Goal: Information Seeking & Learning: Learn about a topic

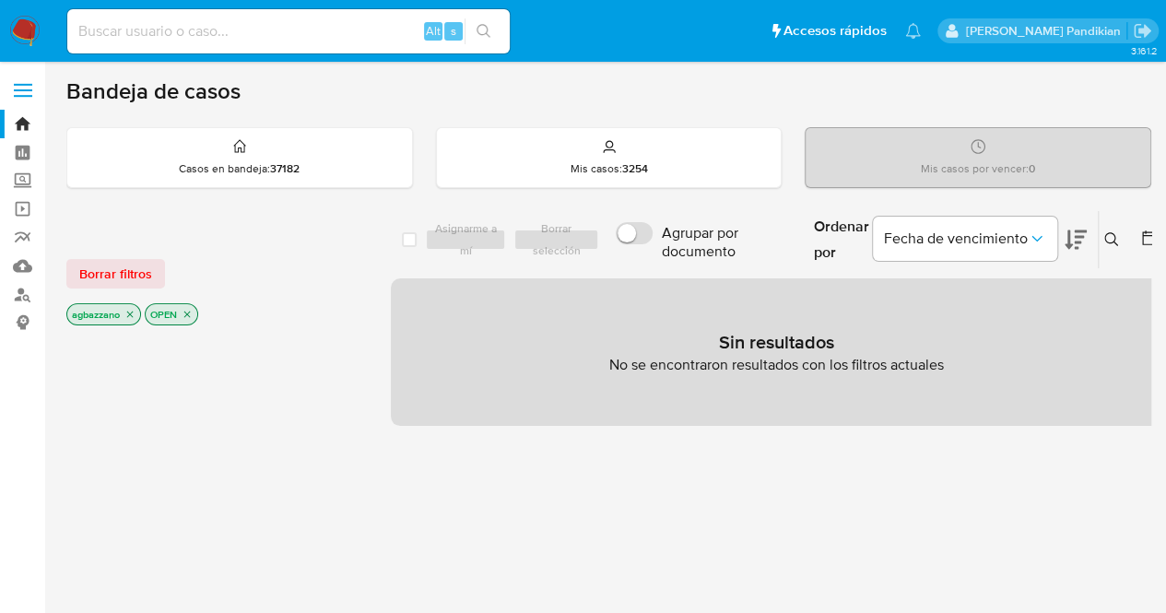
click at [306, 32] on input at bounding box center [288, 31] width 442 height 24
click at [318, 41] on input at bounding box center [288, 31] width 442 height 24
paste input "1052323716"
type input "1052323716"
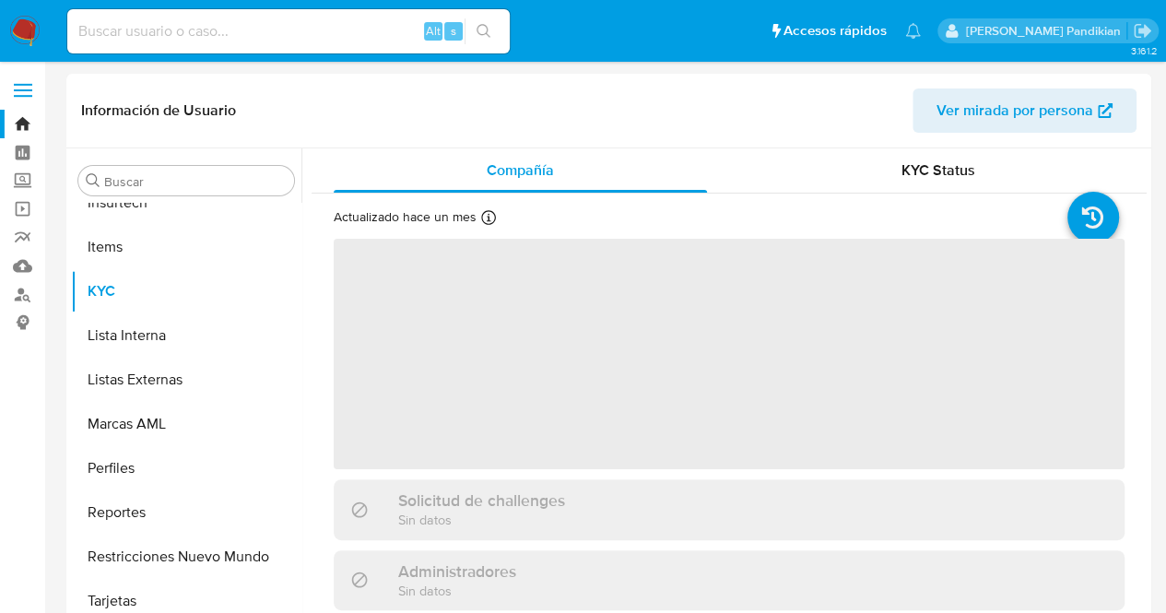
scroll to position [912, 0]
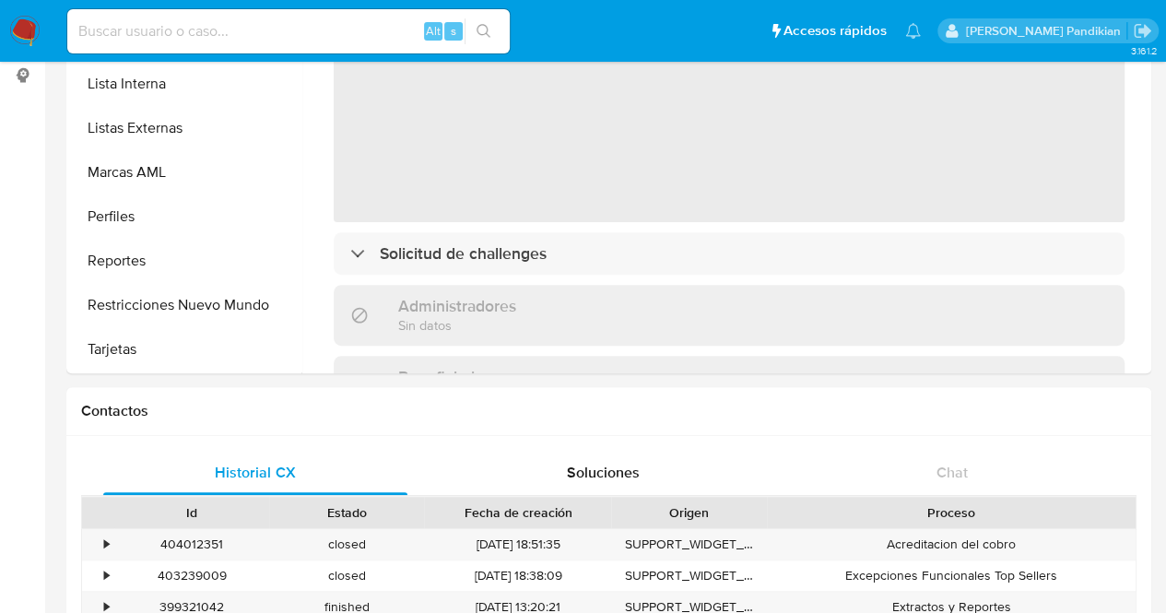
select select "10"
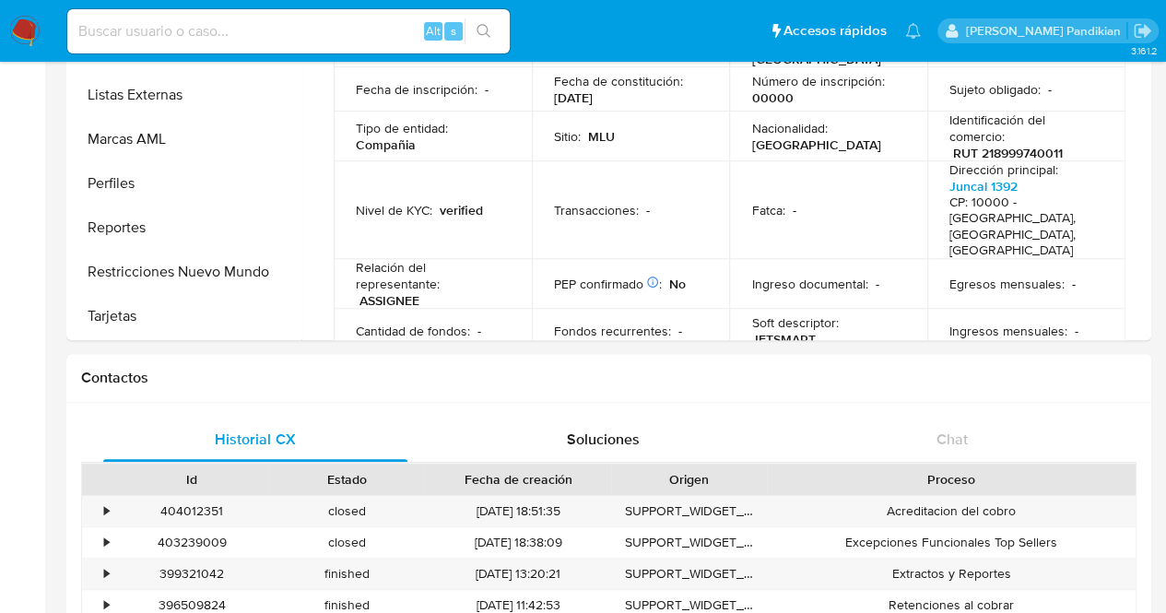
scroll to position [172, 0]
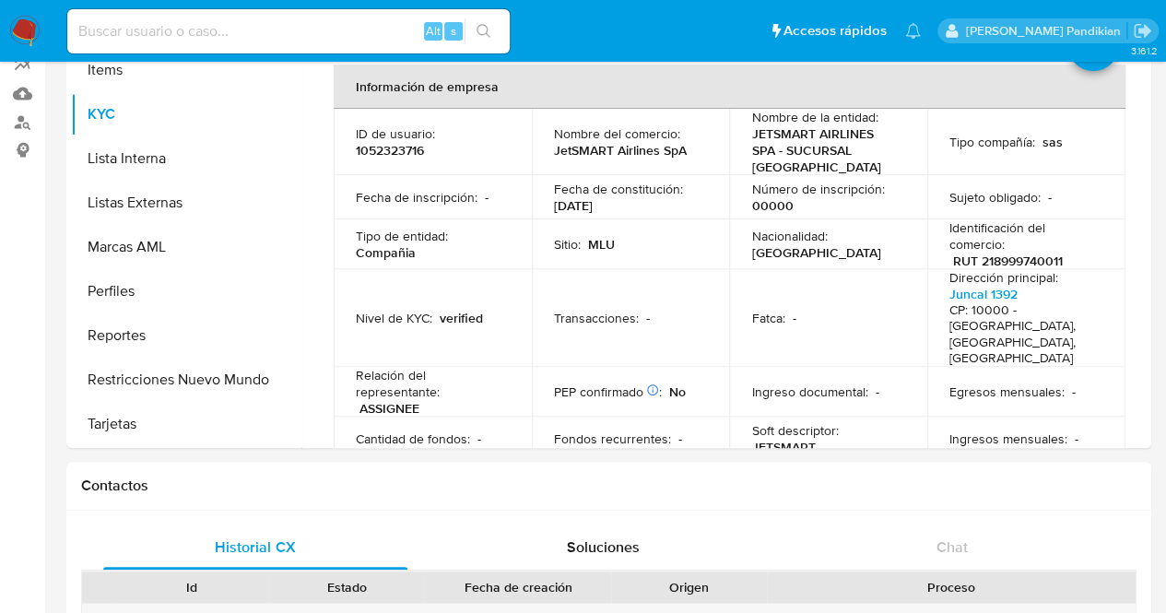
drag, startPoint x: 1154, startPoint y: 175, endPoint x: 1163, endPoint y: 279, distance: 104.6
drag, startPoint x: 1163, startPoint y: 279, endPoint x: 1171, endPoint y: 312, distance: 33.1
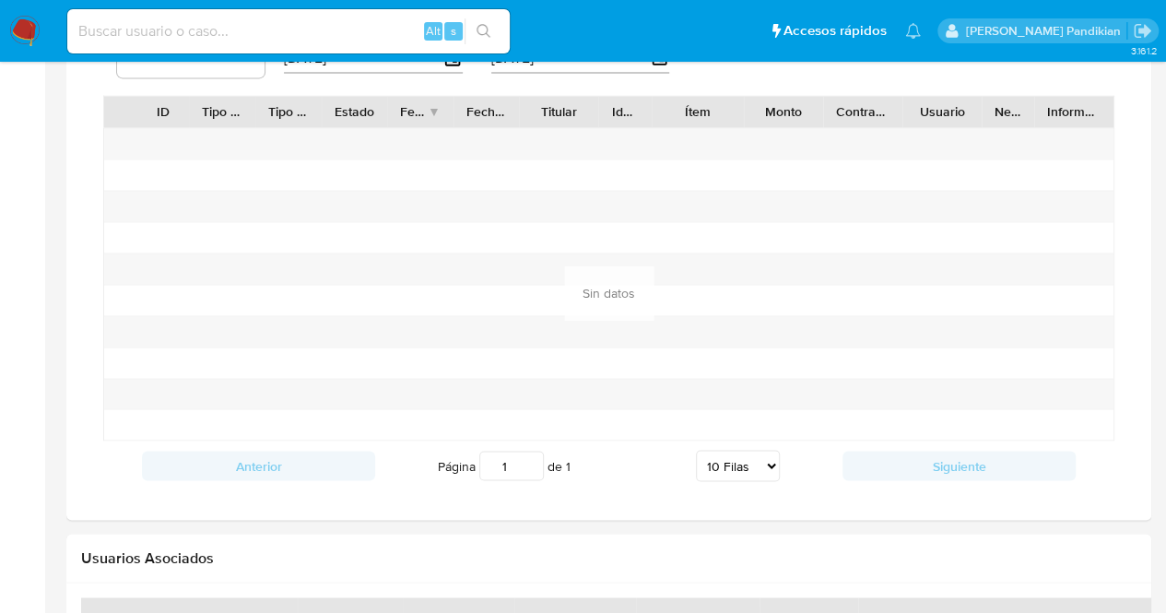
scroll to position [1013, 0]
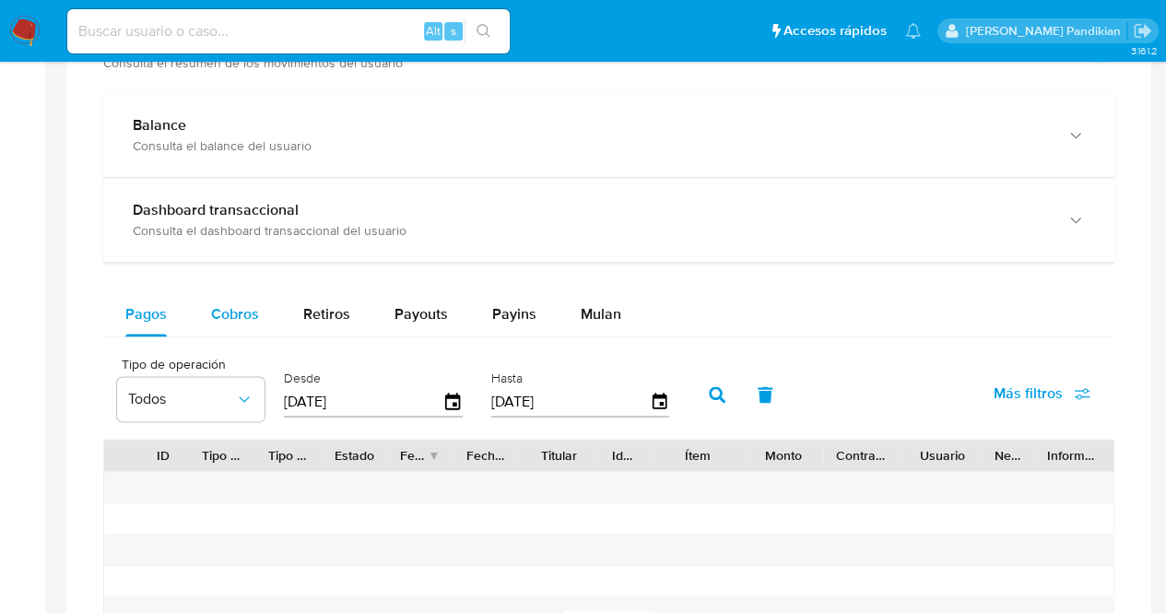
click at [224, 322] on div "Cobros" at bounding box center [235, 314] width 48 height 44
select select "10"
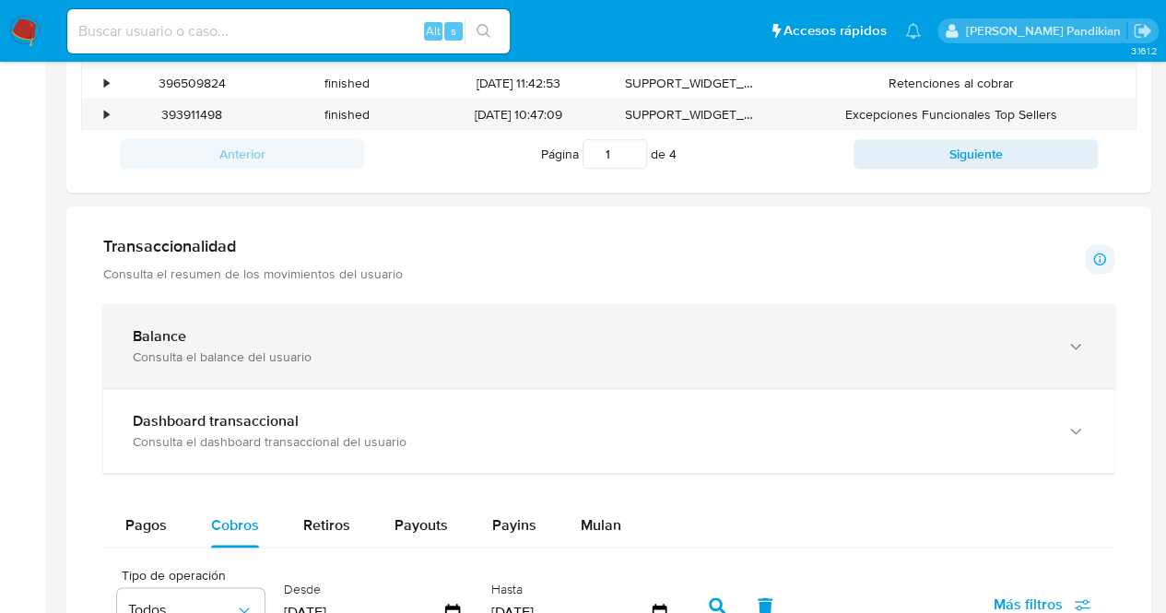
scroll to position [804, 0]
click at [844, 336] on div "Balance" at bounding box center [590, 334] width 915 height 18
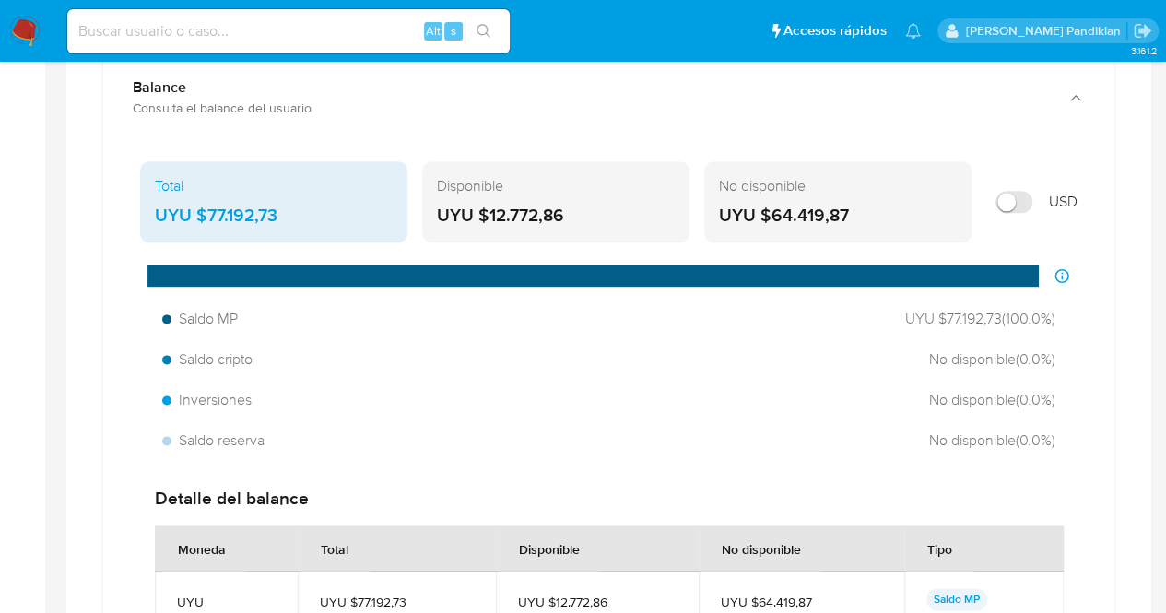
scroll to position [1058, 0]
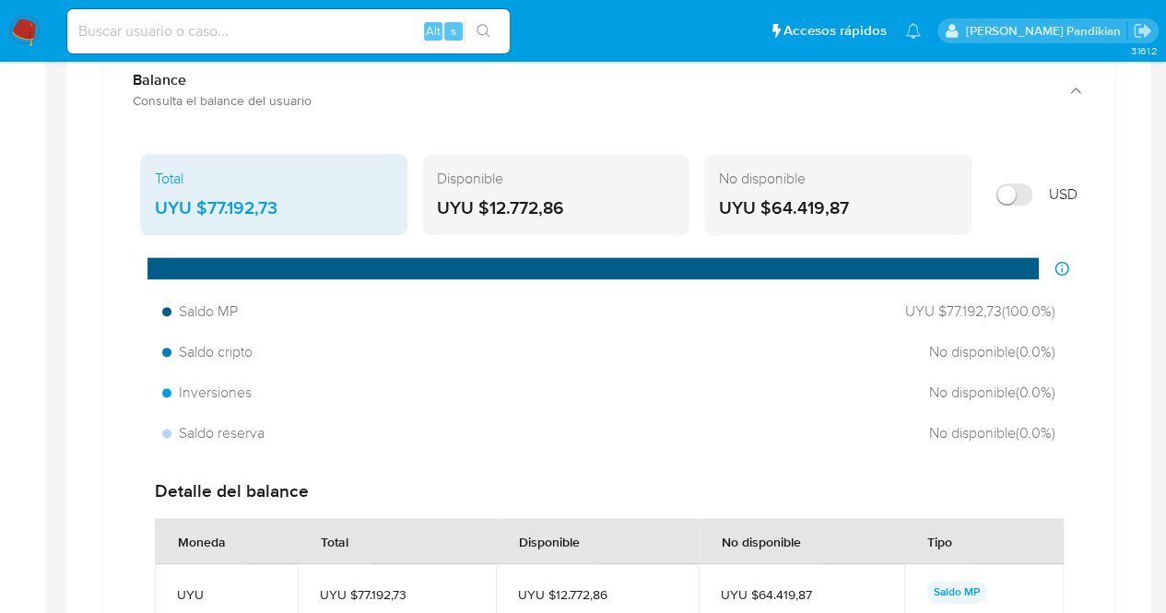
click at [1015, 189] on input "Mostrar en USD" at bounding box center [1013, 194] width 37 height 22
checkbox input "true"
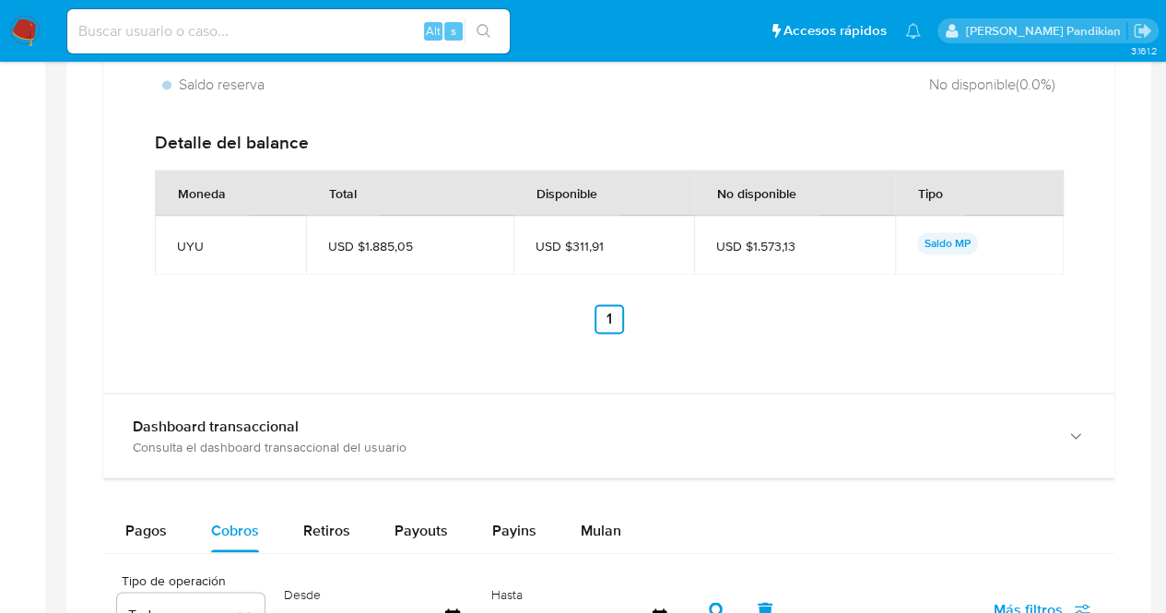
scroll to position [1373, 0]
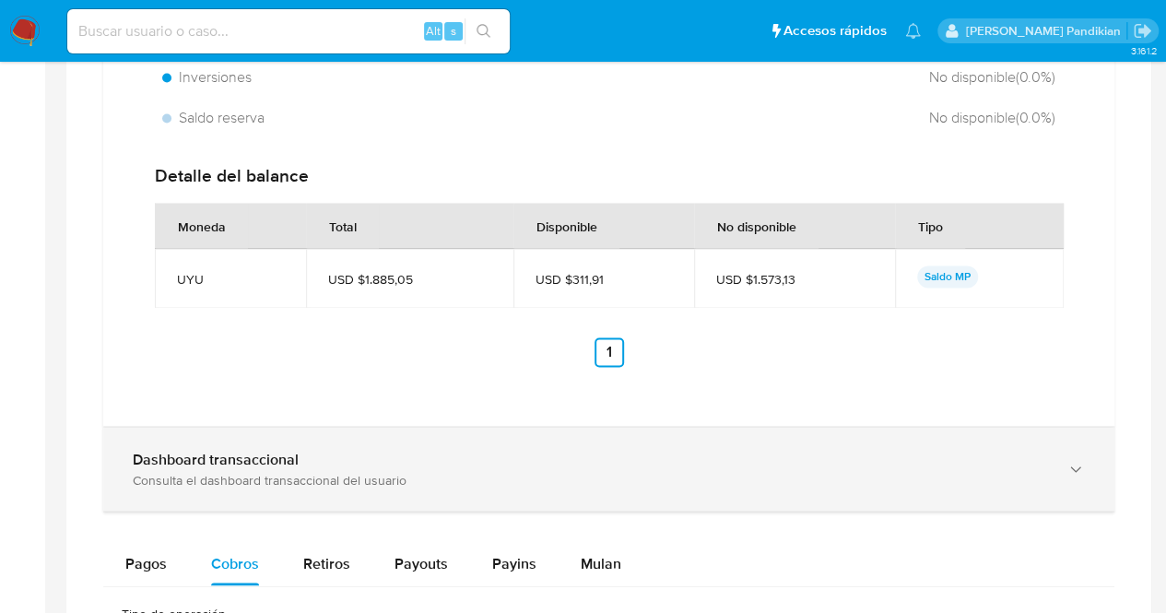
click at [361, 453] on div "Dashboard transaccional" at bounding box center [590, 459] width 915 height 18
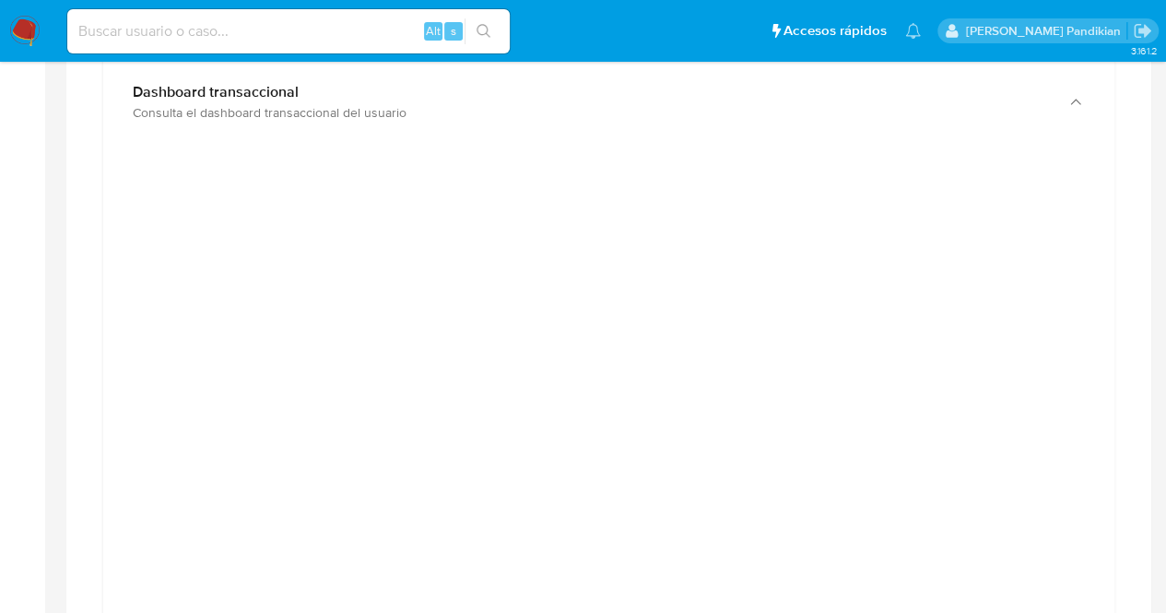
scroll to position [1746, 0]
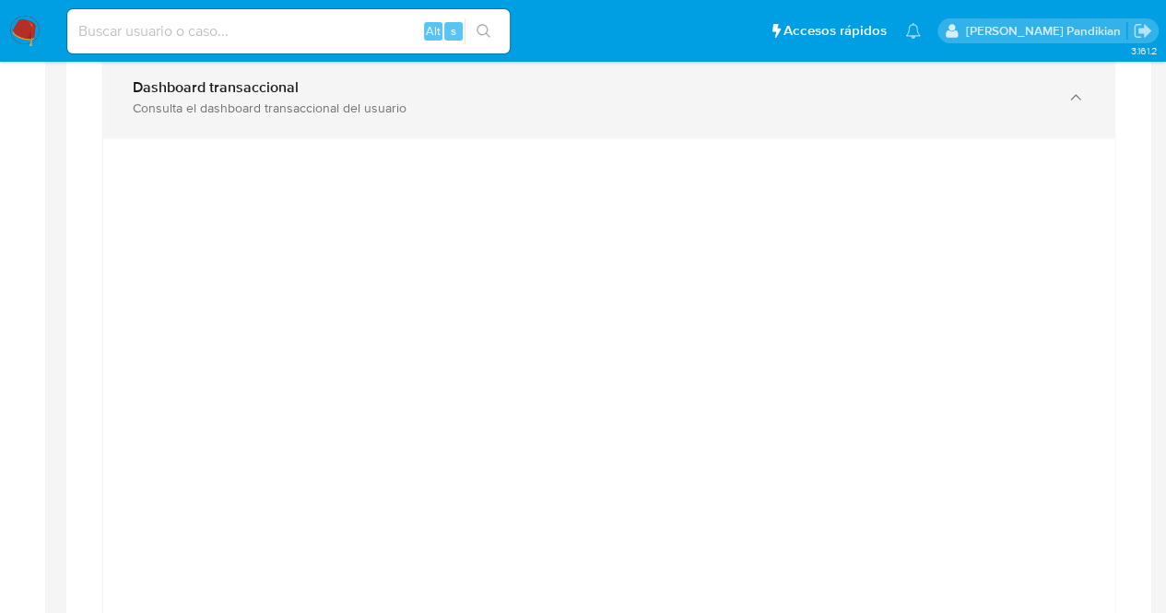
click at [685, 119] on div "Dashboard transaccional Consulta el dashboard transaccional del usuario" at bounding box center [608, 96] width 1011 height 84
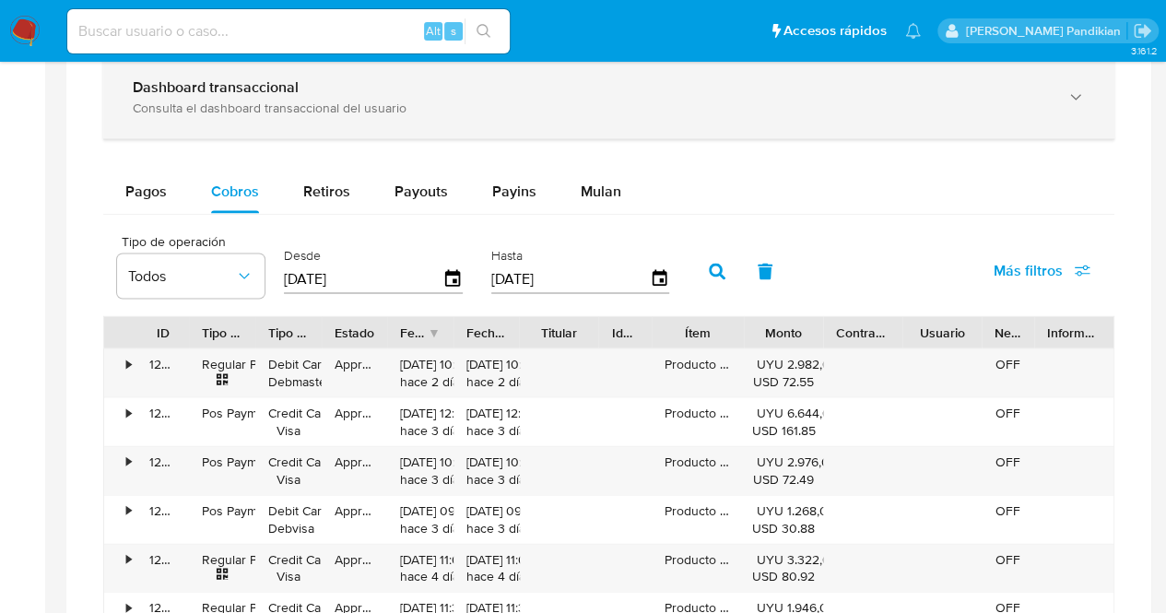
click at [990, 99] on div "Consulta el dashboard transaccional del usuario" at bounding box center [590, 107] width 915 height 17
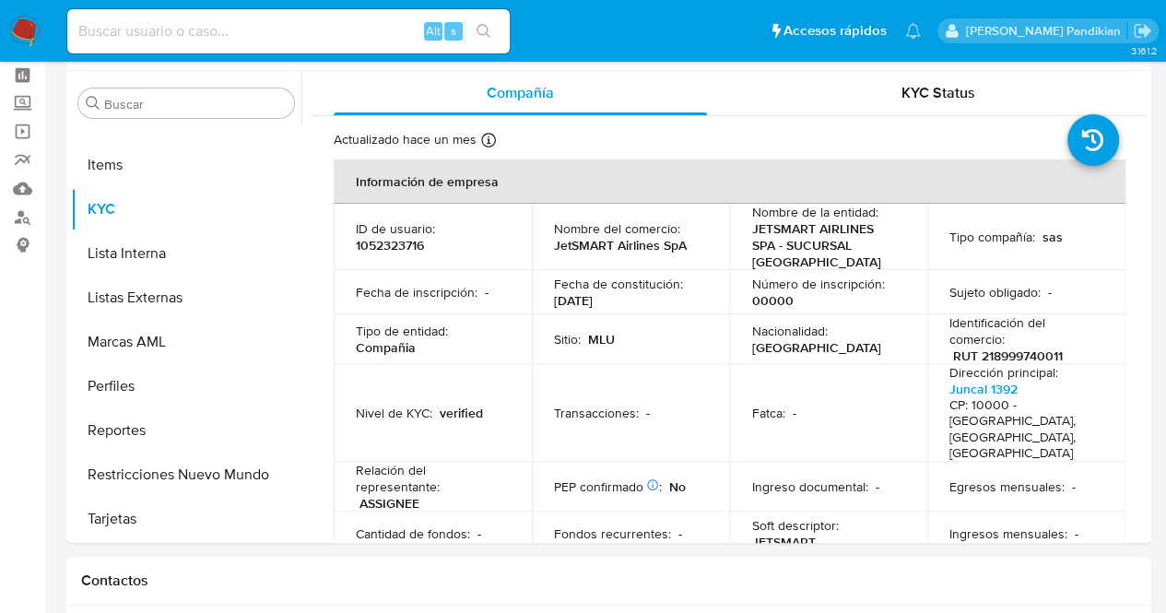
scroll to position [73, 0]
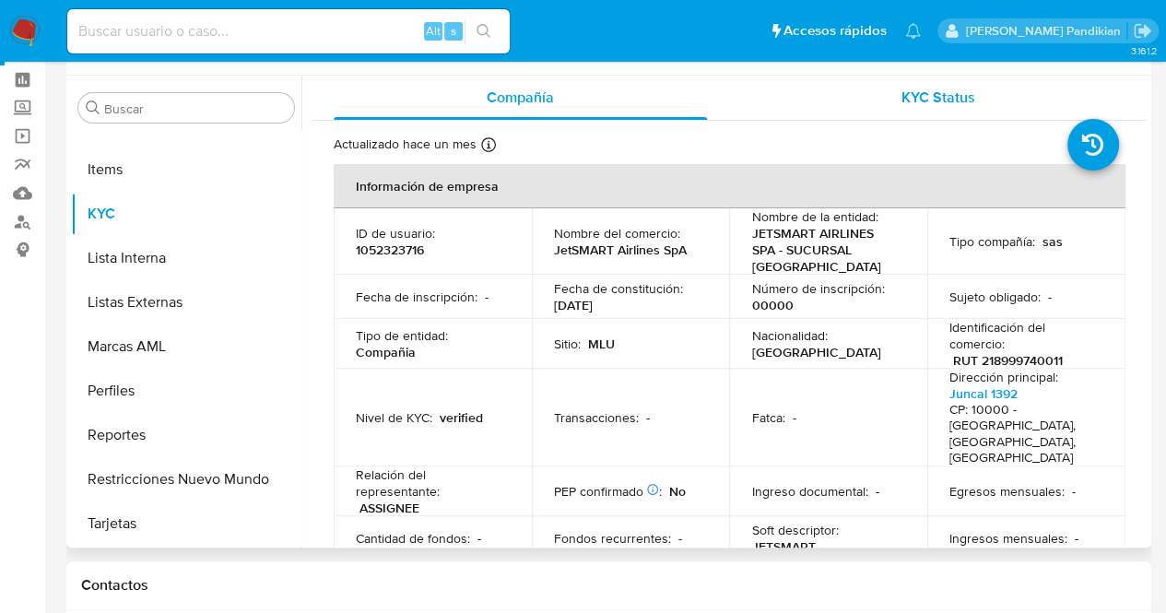
click at [914, 97] on span "KYC Status" at bounding box center [938, 97] width 74 height 21
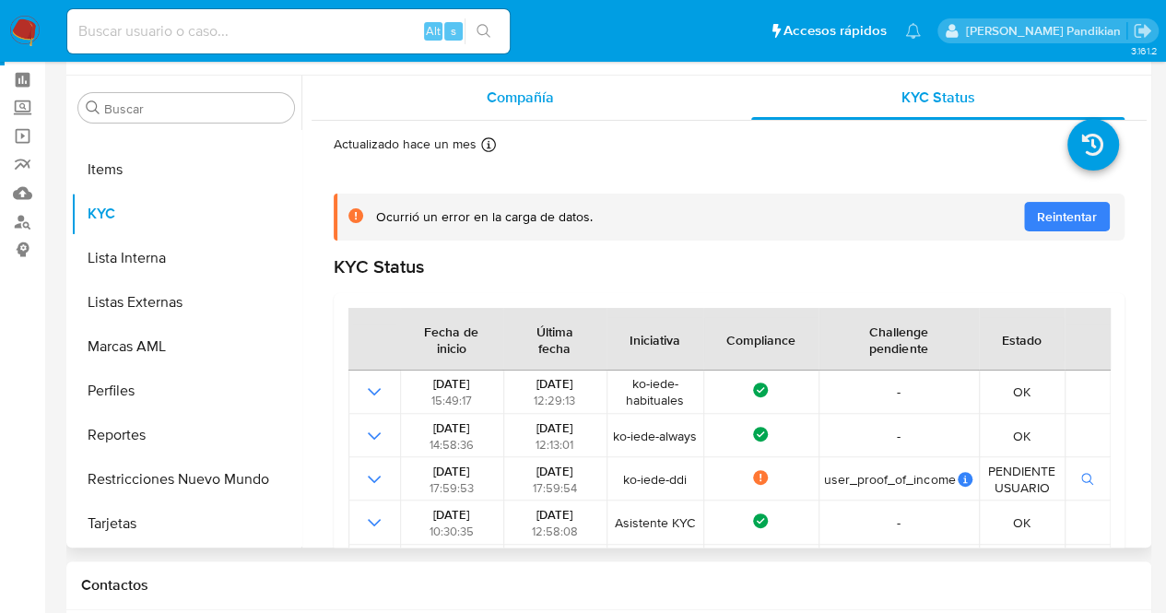
click at [477, 112] on div "Compañía" at bounding box center [520, 98] width 373 height 44
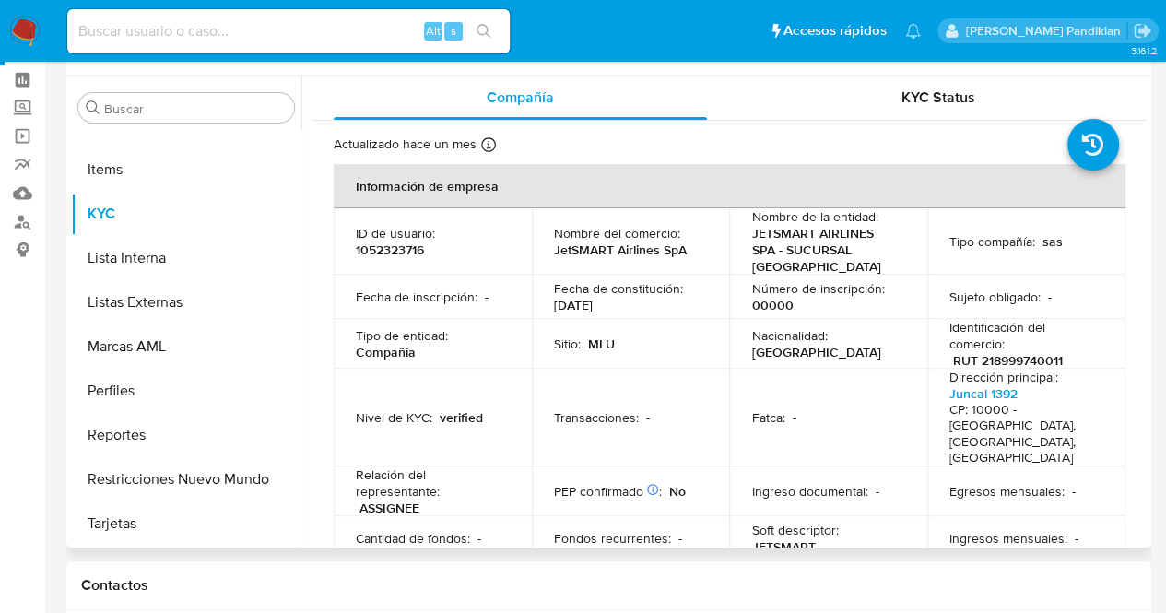
click at [555, 340] on p "Sitio :" at bounding box center [567, 343] width 27 height 17
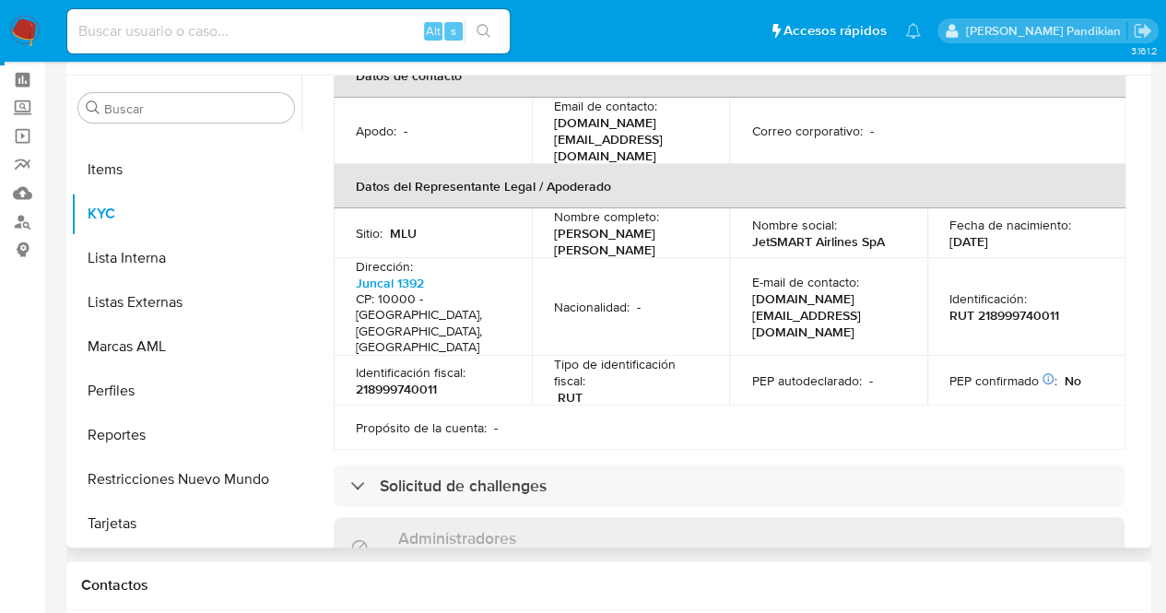
scroll to position [553, 0]
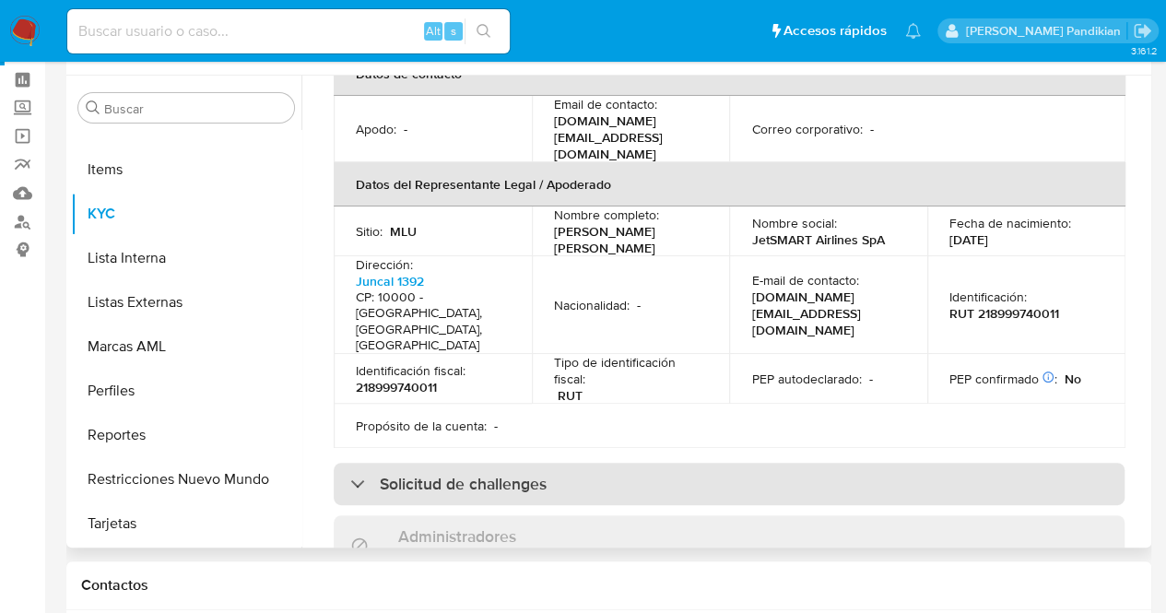
click at [529, 474] on h3 "Solicitud de challenges" at bounding box center [463, 484] width 167 height 20
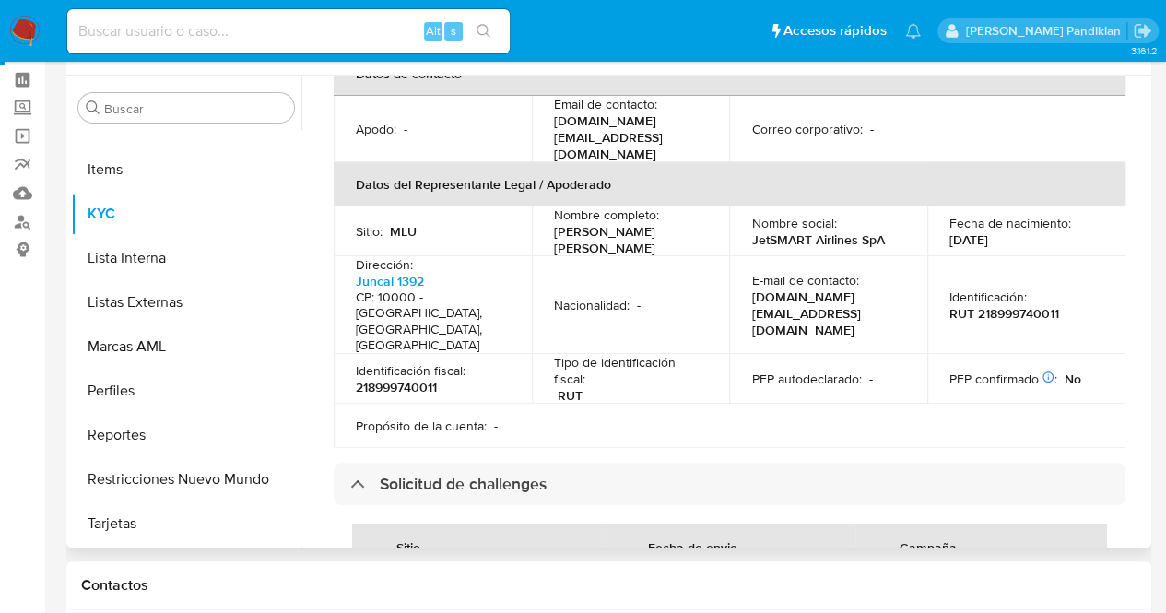
click at [742, 505] on div "Sitio Fecha de envio [PERSON_NAME] MLU [DATE] MLU-DDI-PJ" at bounding box center [729, 568] width 791 height 127
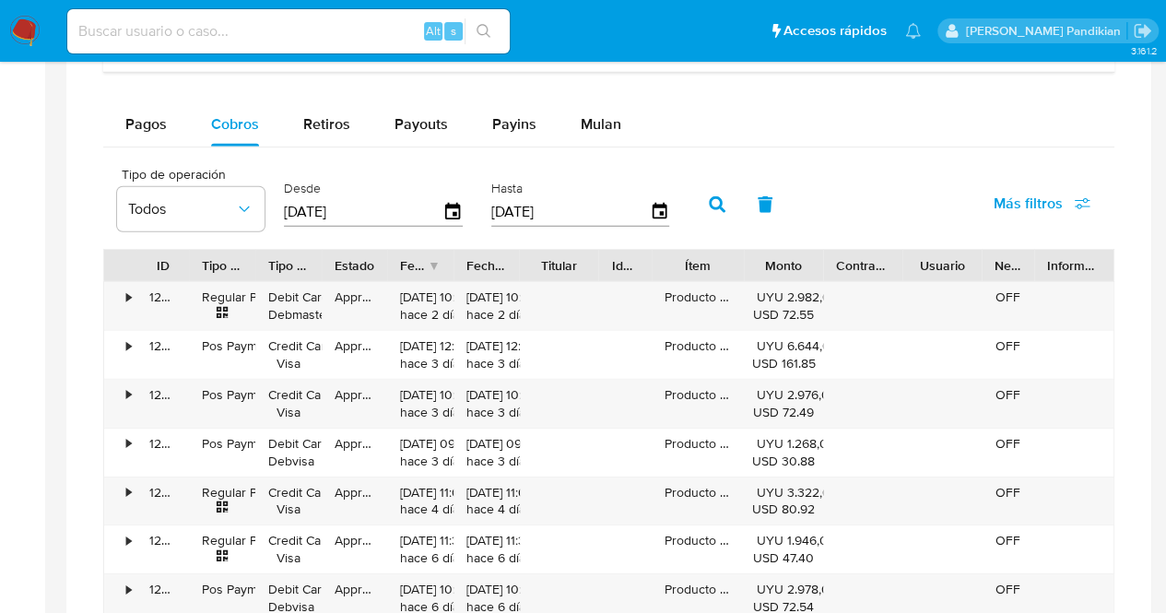
scroll to position [2670, 0]
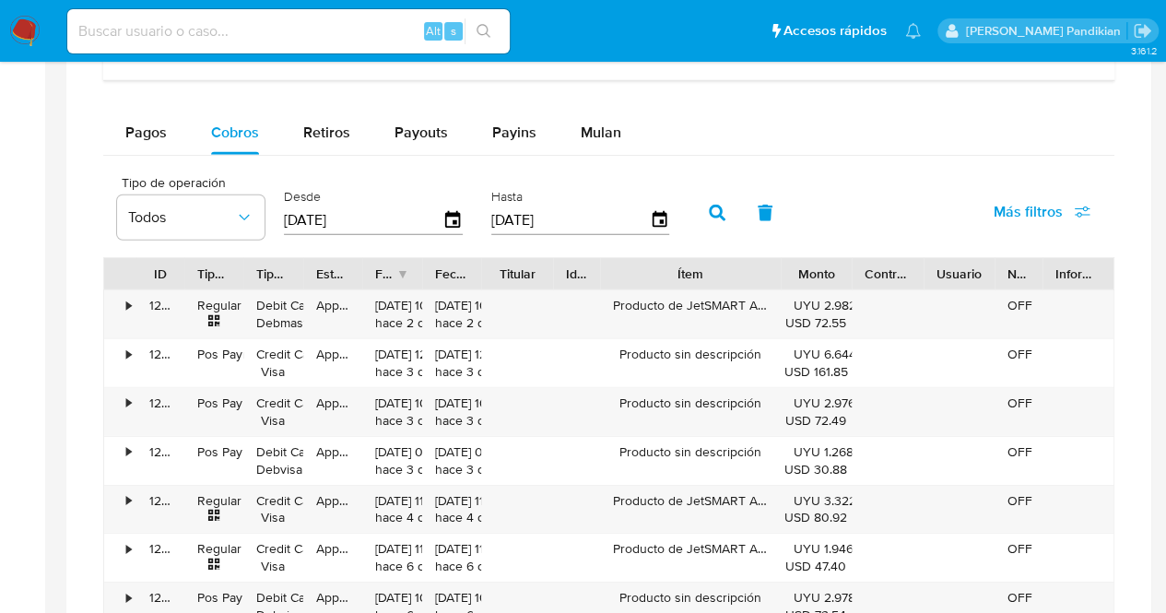
drag, startPoint x: 750, startPoint y: 259, endPoint x: 840, endPoint y: 263, distance: 89.5
click at [840, 263] on div "ID Tipo de operación Tipo / Método Estado Fecha de creación Fecha de aprobación…" at bounding box center [608, 273] width 1009 height 31
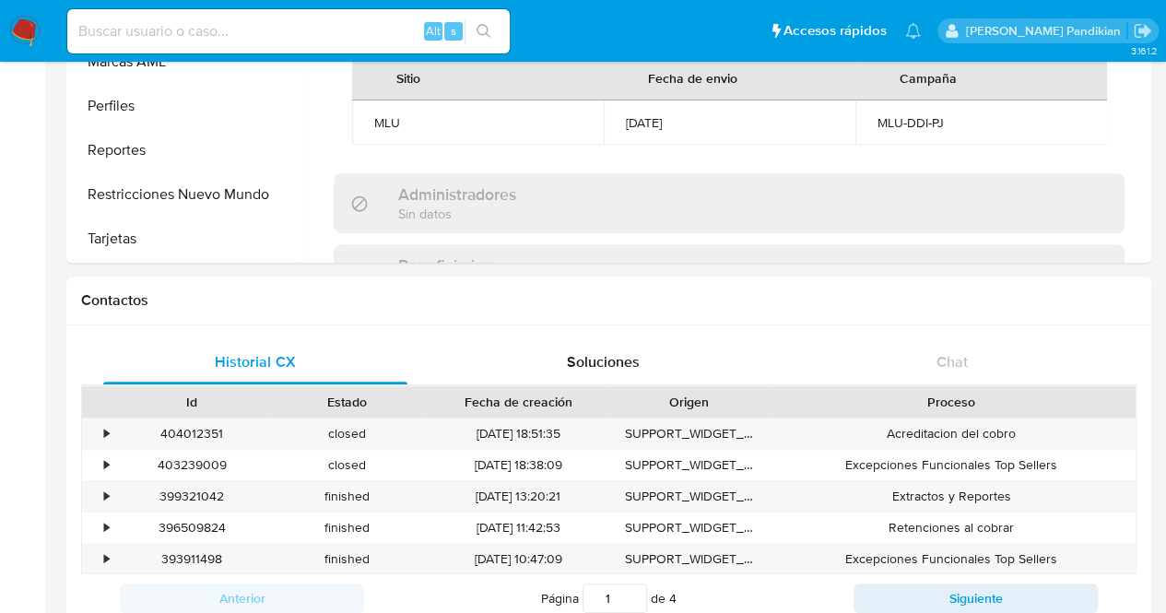
scroll to position [0, 0]
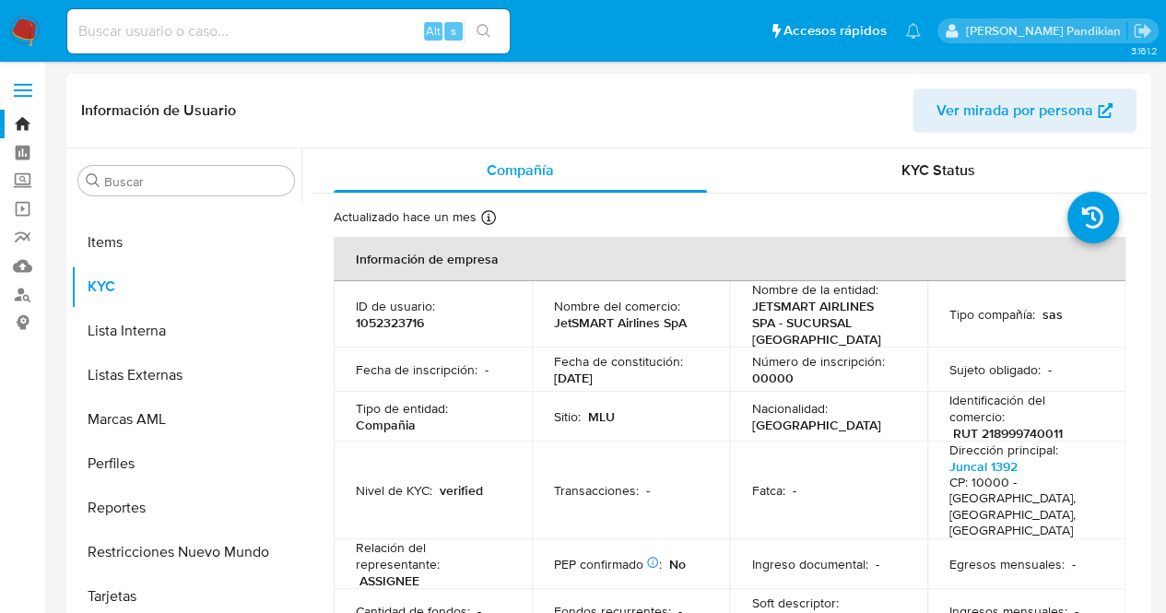
click at [384, 317] on p "1052323716" at bounding box center [390, 322] width 68 height 17
copy p "1052323716"
